Goal: Task Accomplishment & Management: Manage account settings

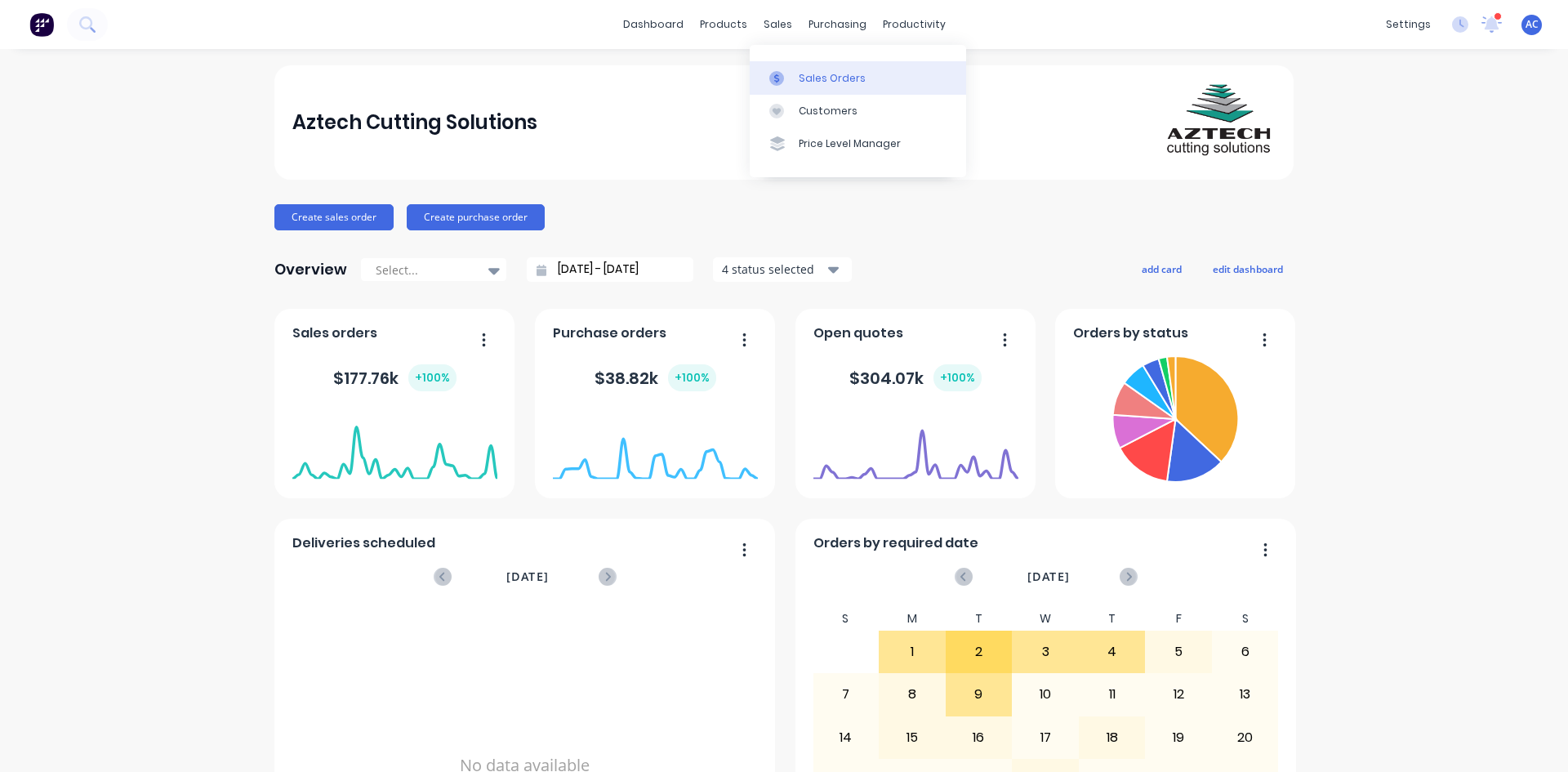
click at [805, 81] on div "Sales Orders" at bounding box center [832, 78] width 67 height 15
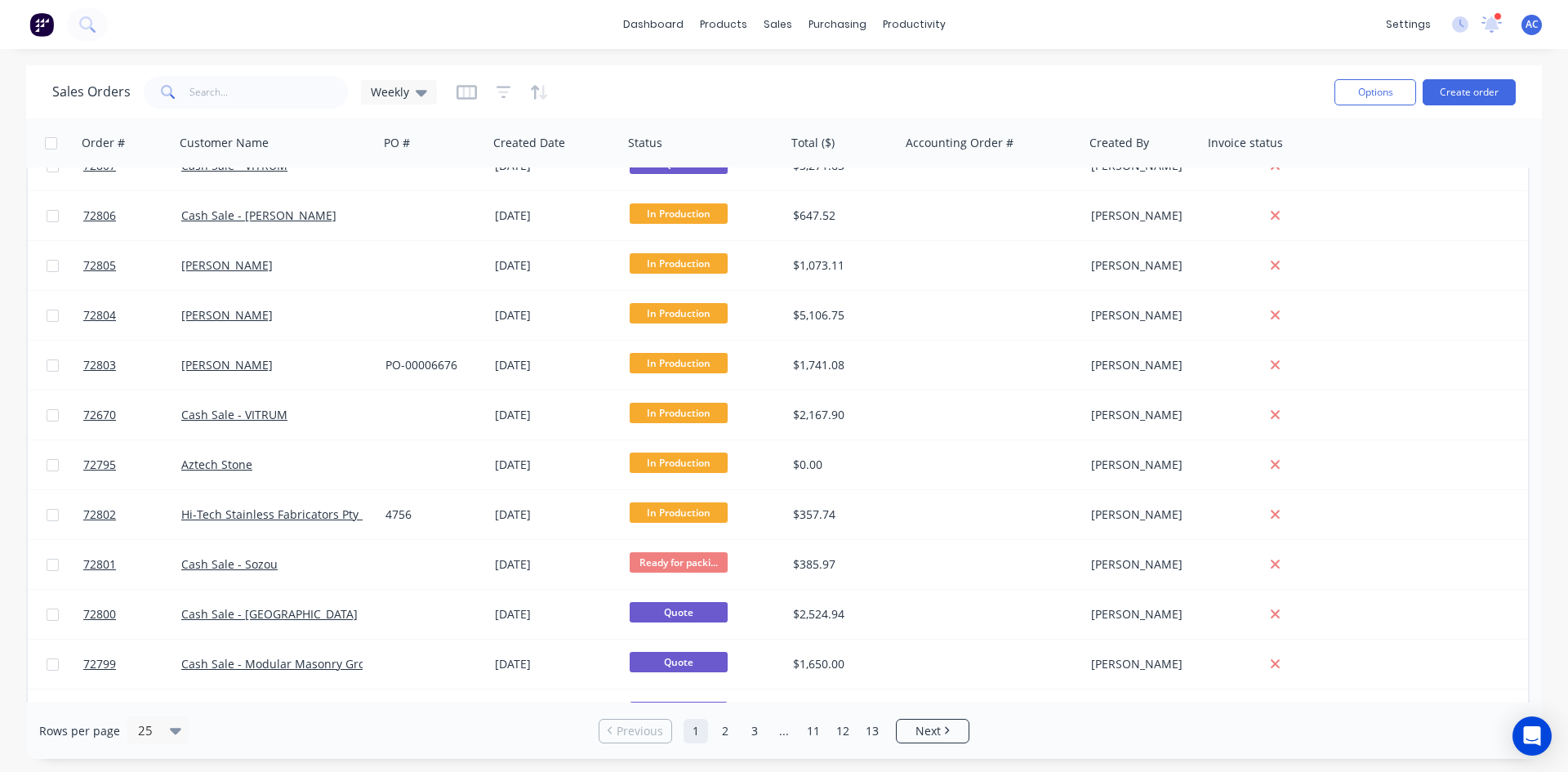
scroll to position [490, 0]
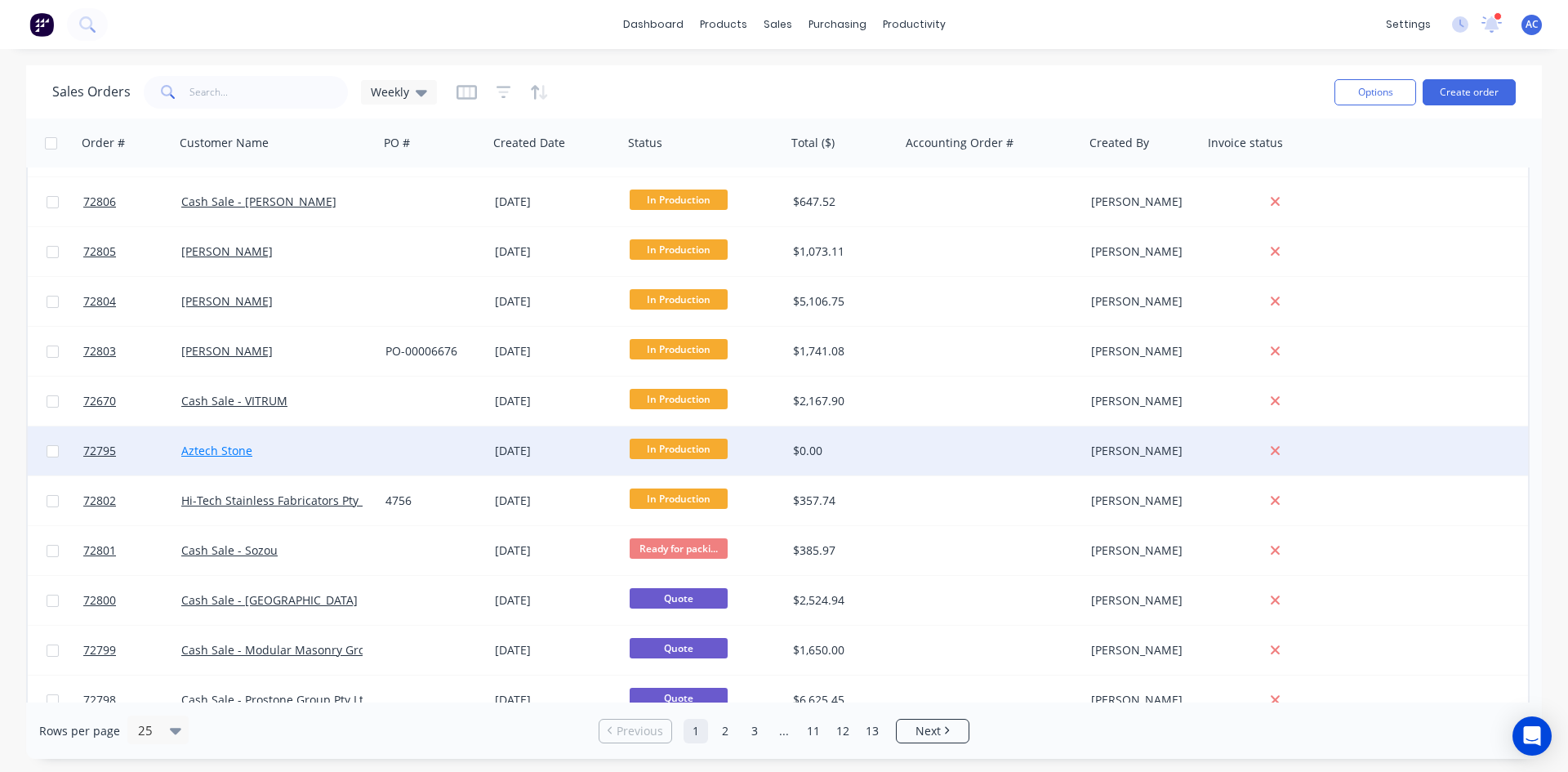
click at [194, 451] on link "Aztech Stone" at bounding box center [217, 451] width 71 height 15
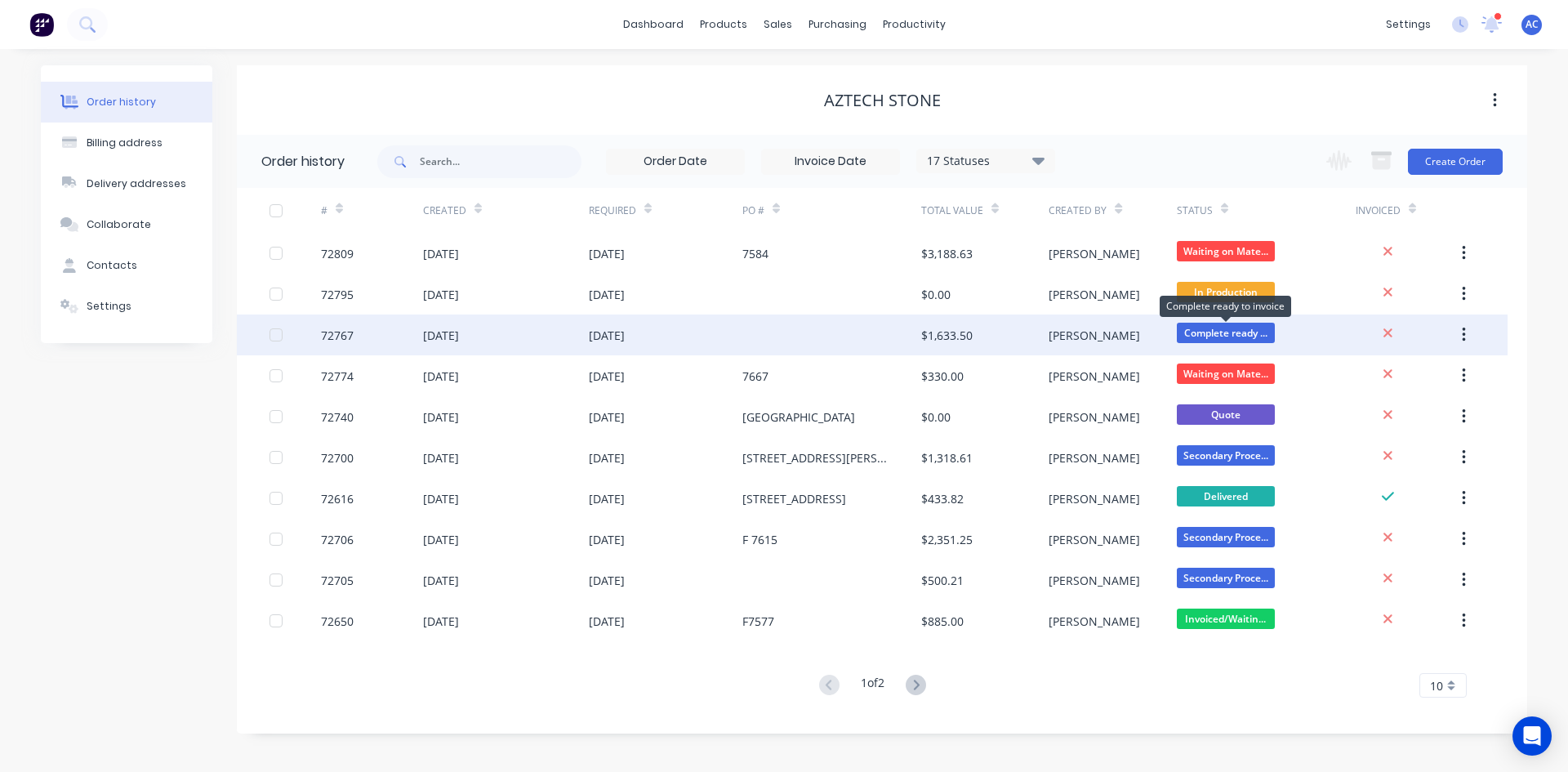
click at [1251, 329] on span "Complete ready ..." at bounding box center [1225, 333] width 98 height 21
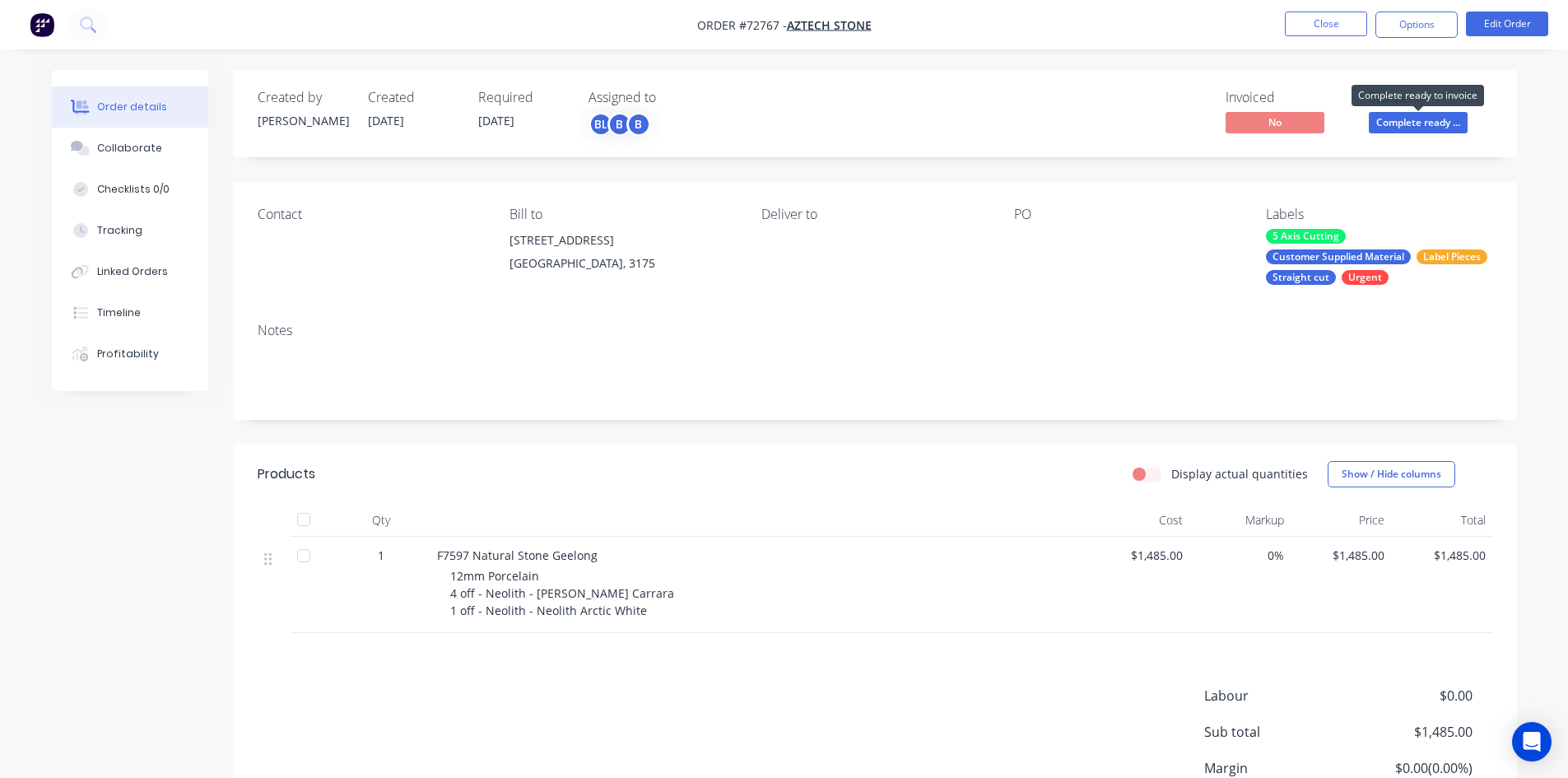
click at [1422, 117] on span "Complete ready ..." at bounding box center [1418, 123] width 98 height 21
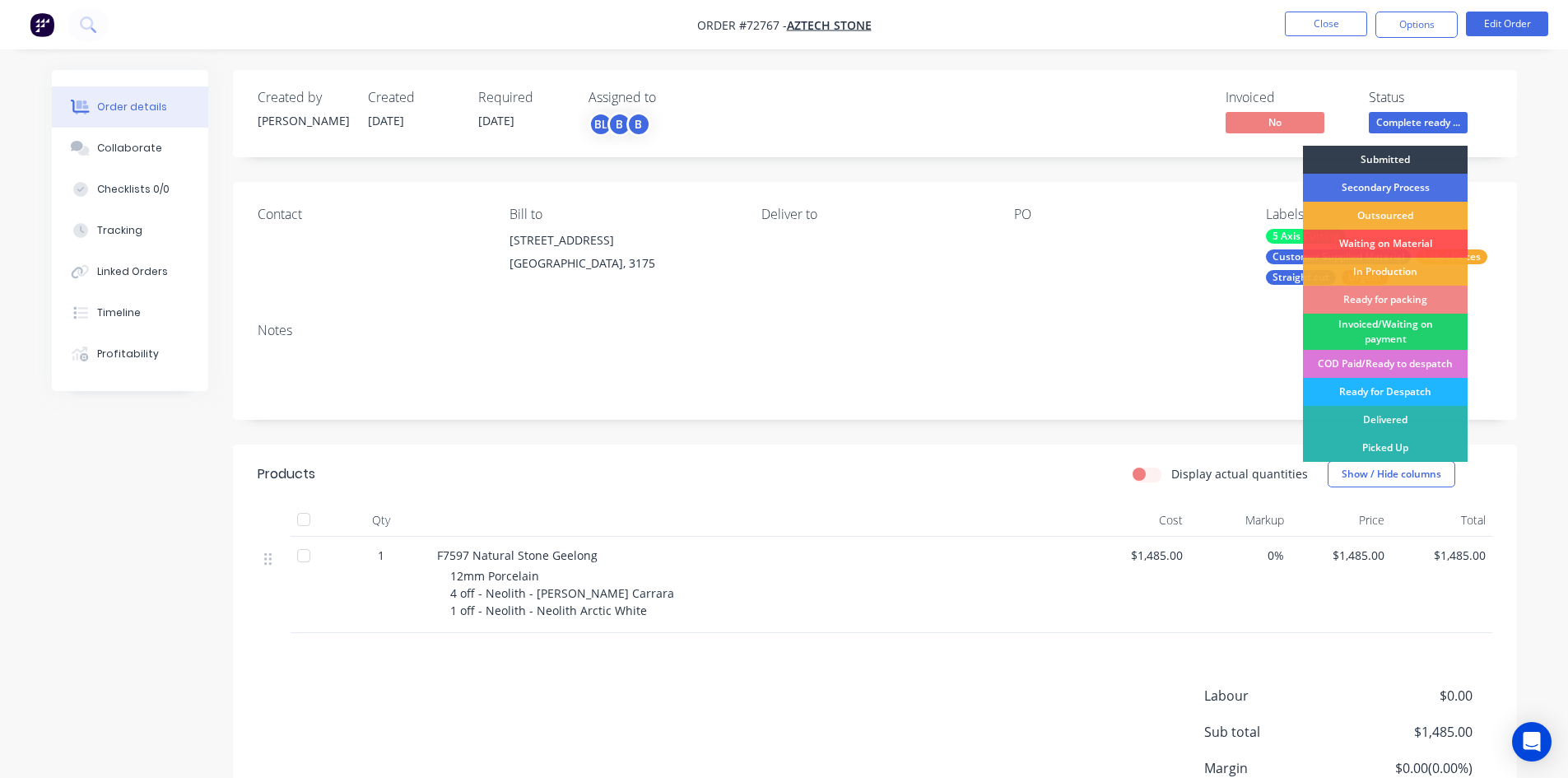
click at [1376, 389] on div "Ready for Despatch" at bounding box center [1385, 392] width 165 height 28
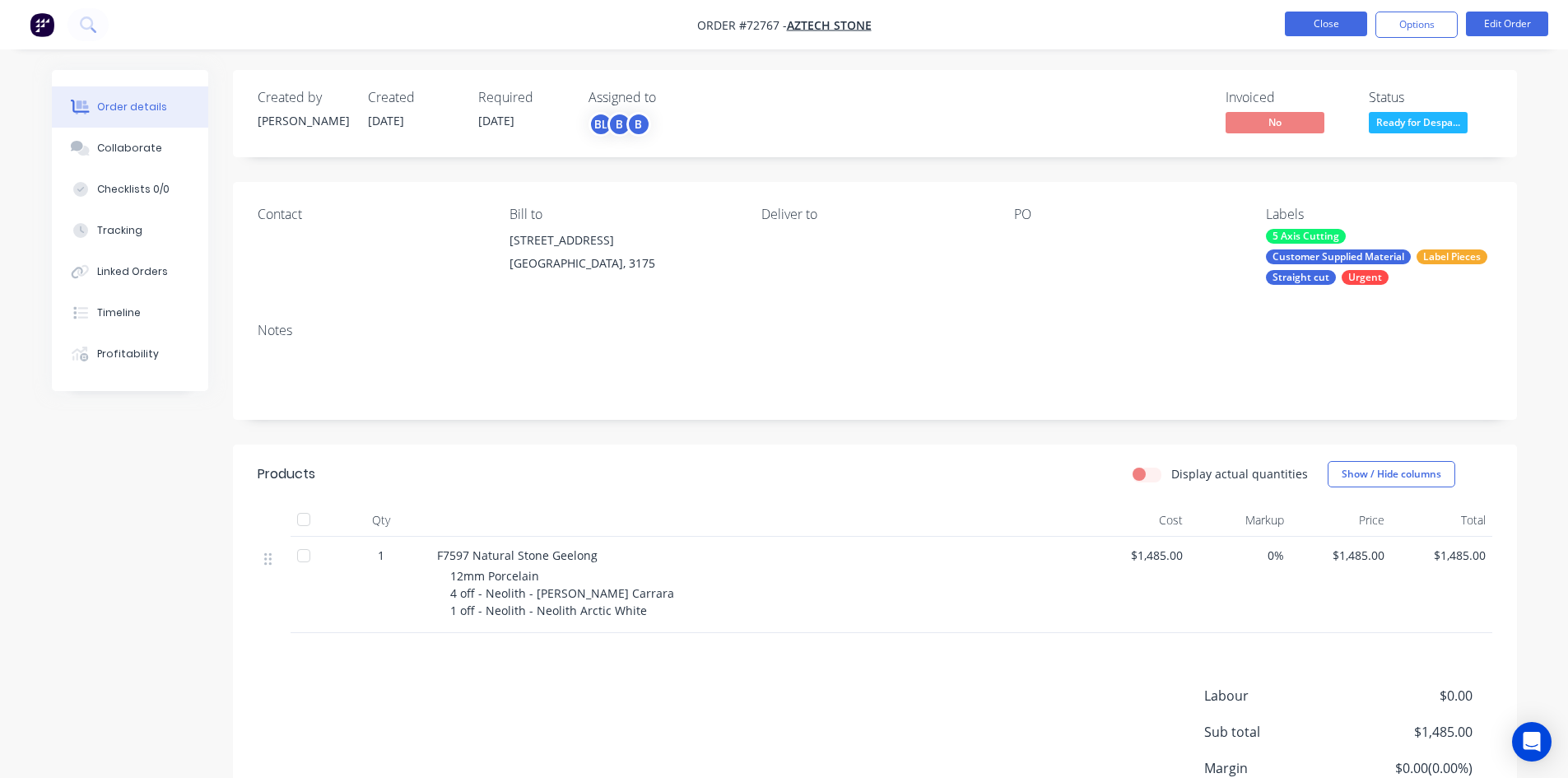
click at [1354, 26] on button "Close" at bounding box center [1326, 23] width 82 height 25
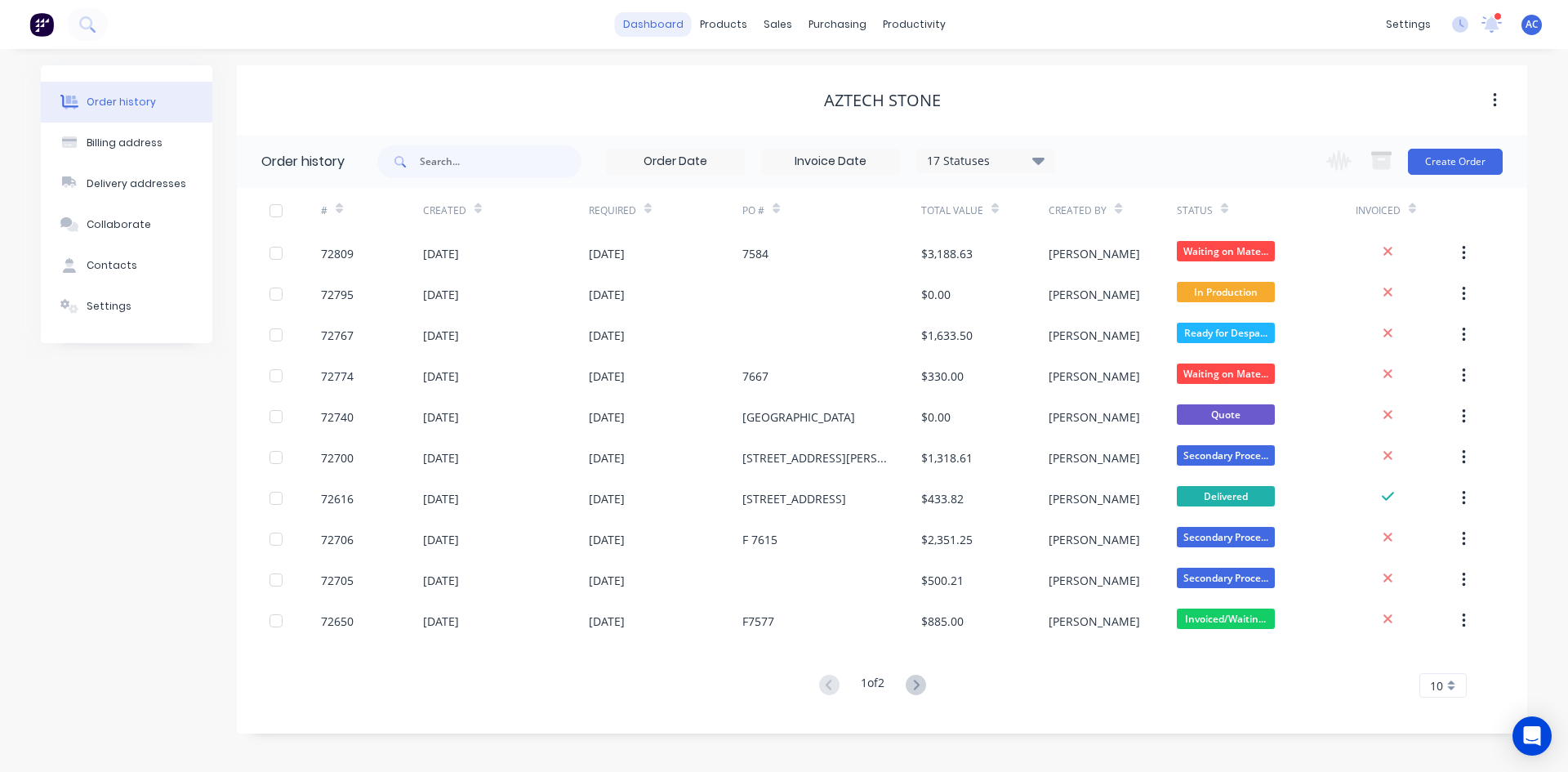
click at [669, 18] on link "dashboard" at bounding box center [653, 24] width 77 height 25
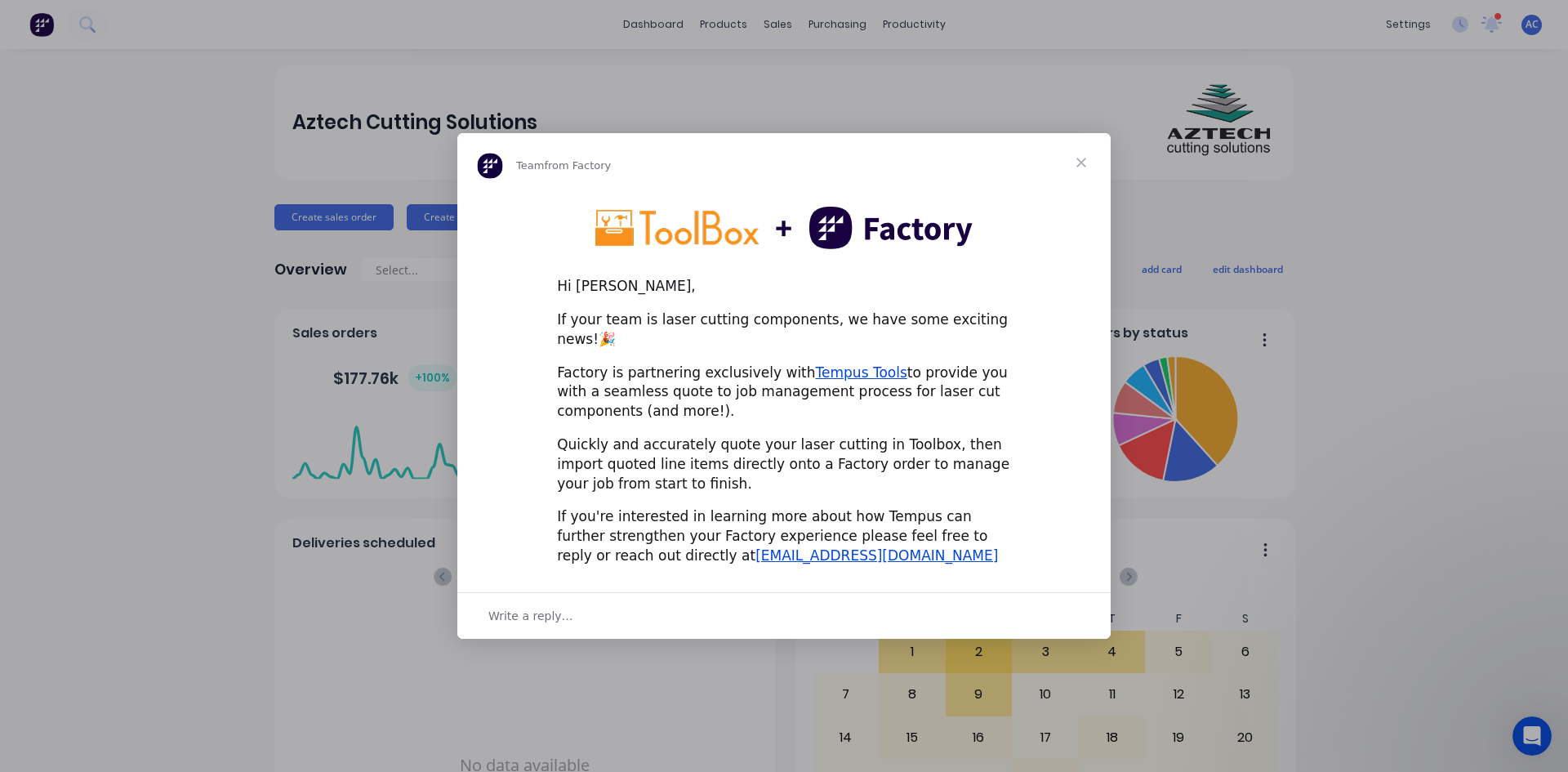
click at [1083, 171] on span "Close" at bounding box center [1082, 162] width 59 height 59
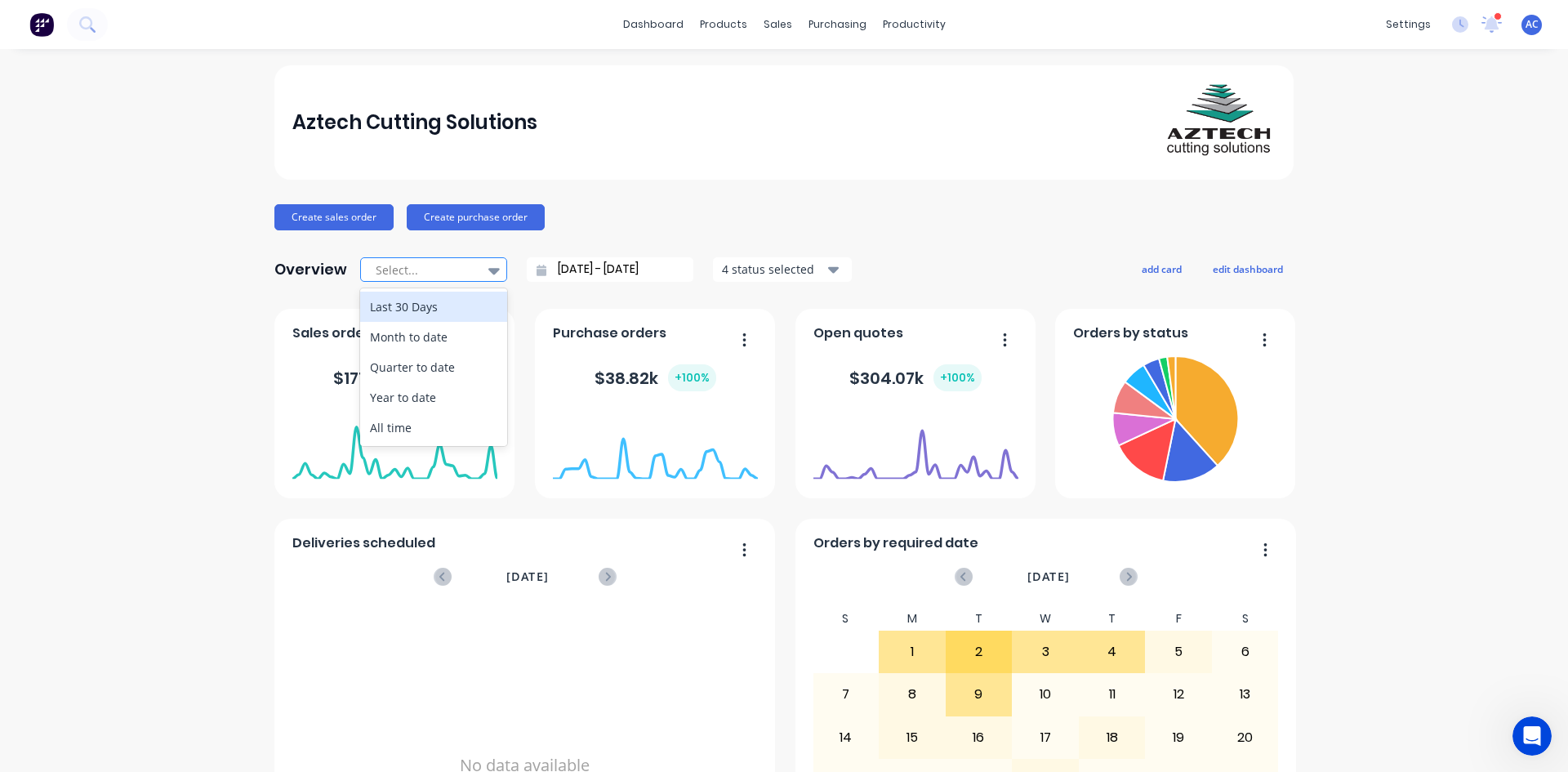
click at [482, 273] on div at bounding box center [494, 270] width 25 height 27
click at [449, 336] on div "Month to date" at bounding box center [434, 337] width 147 height 30
type input "01/09/25 - 03/09/25"
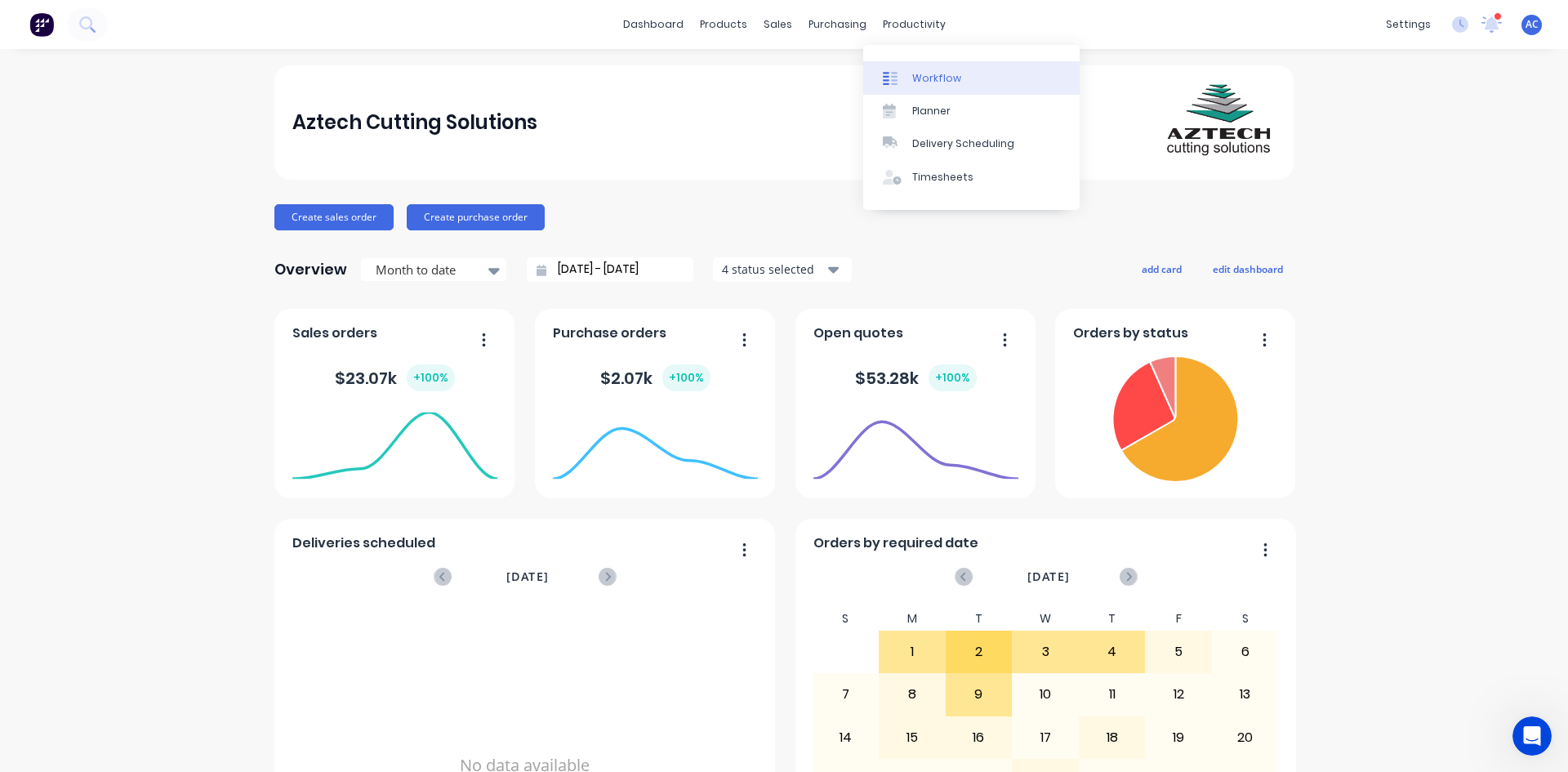
click at [942, 63] on link "Workflow" at bounding box center [971, 78] width 217 height 33
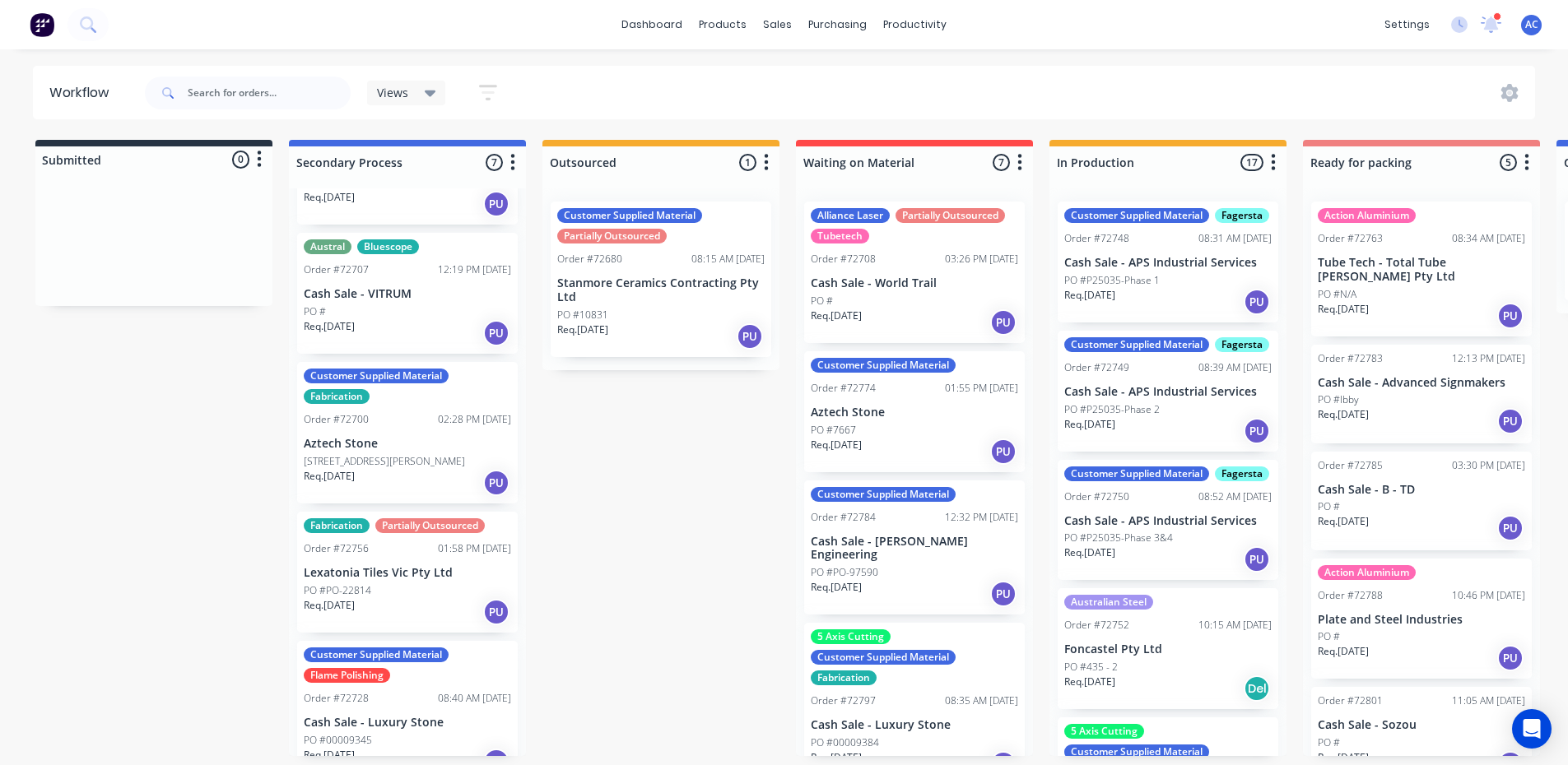
scroll to position [411, 0]
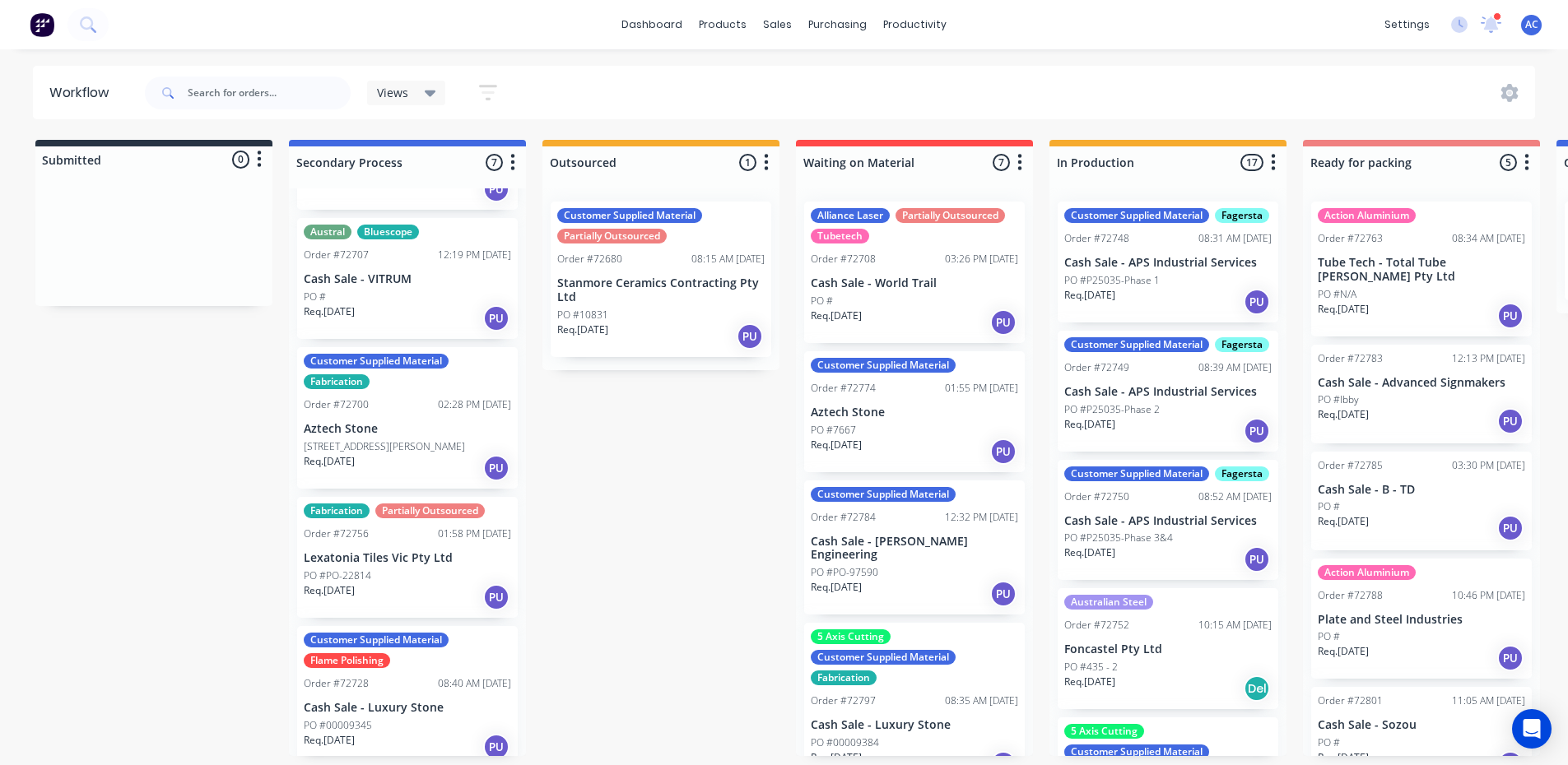
click at [411, 423] on p "Aztech Stone" at bounding box center [407, 429] width 207 height 14
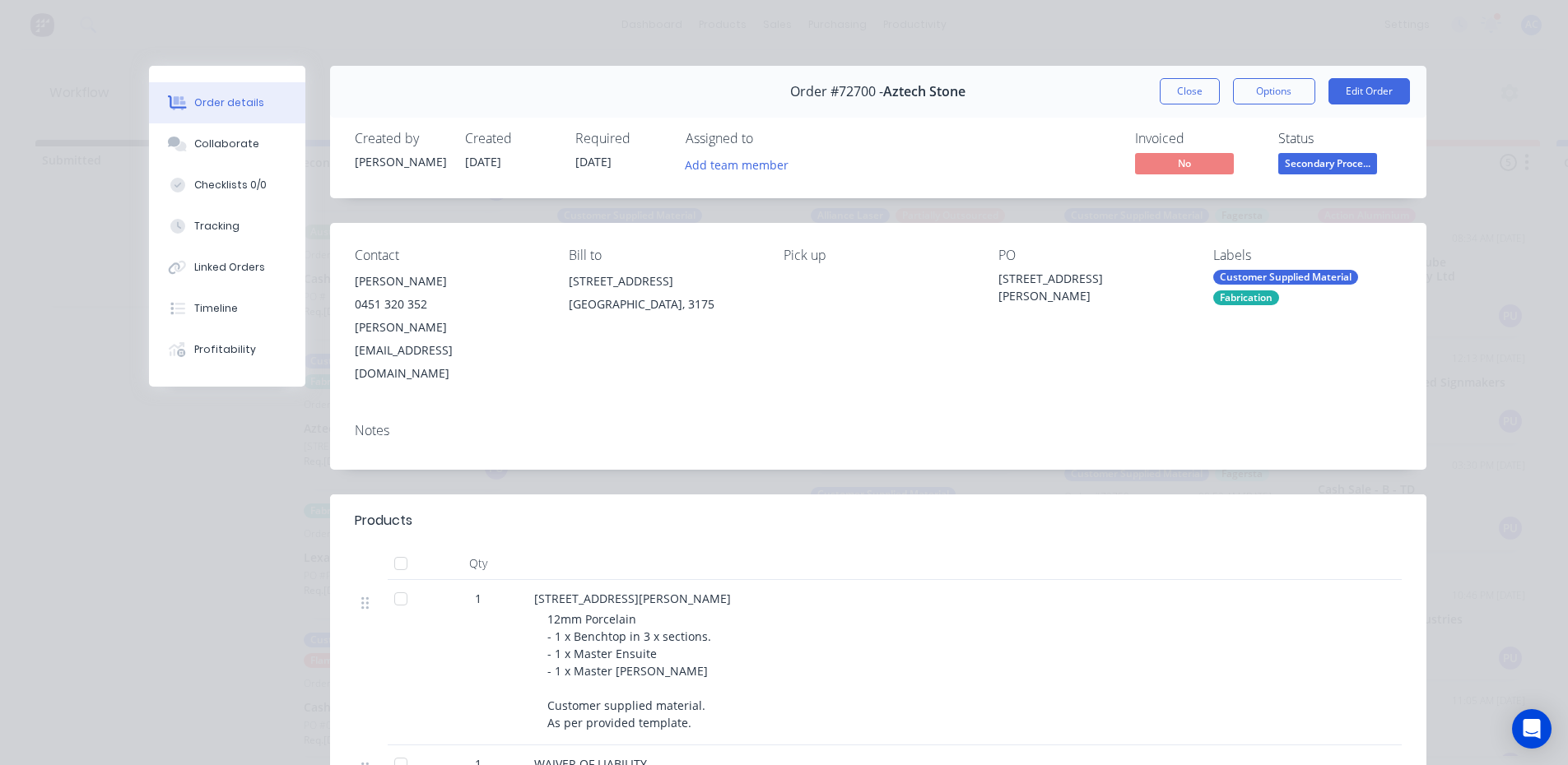
scroll to position [0, 0]
click at [1175, 85] on button "Close" at bounding box center [1190, 91] width 60 height 27
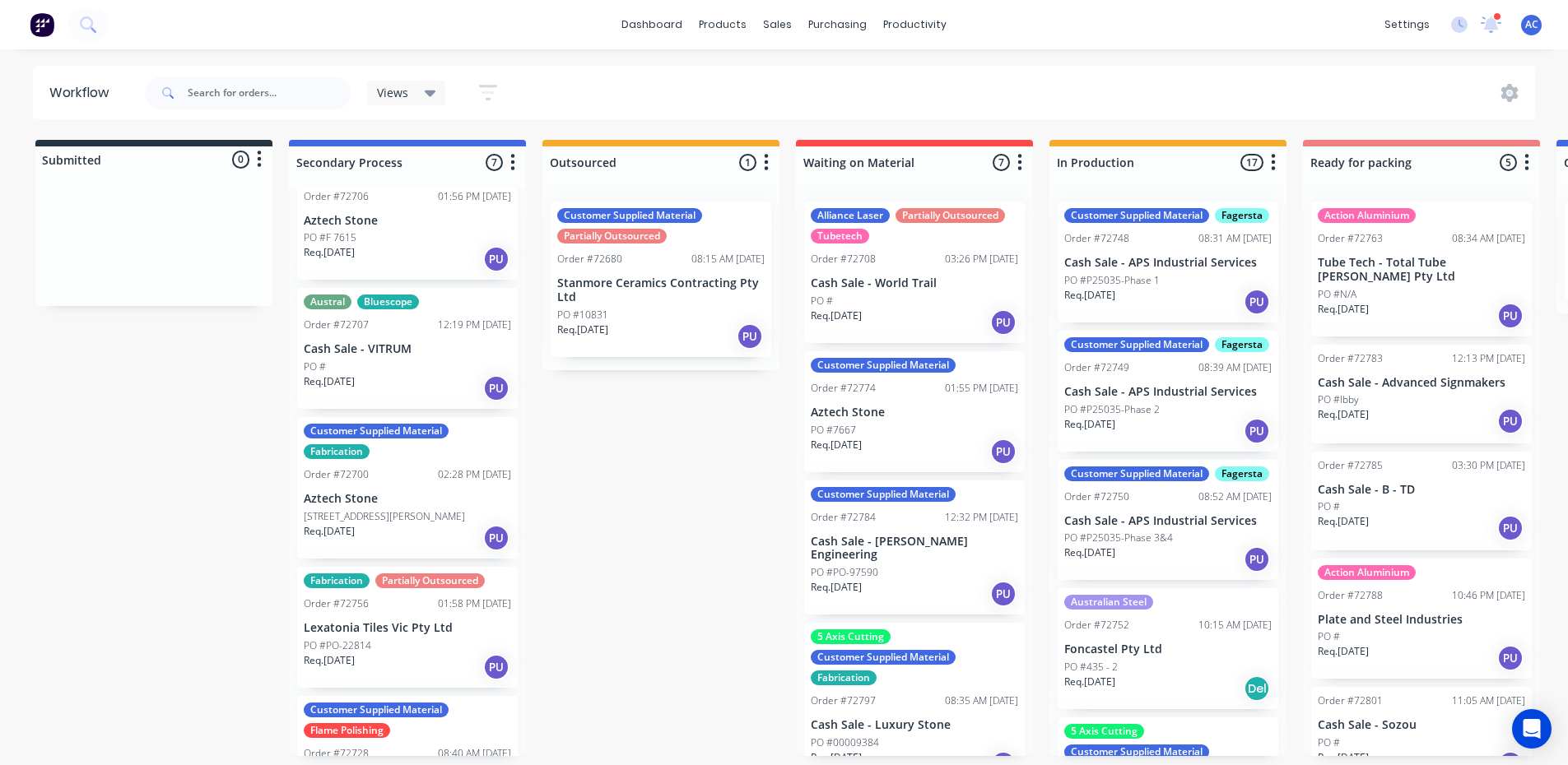
scroll to position [95, 0]
